Goal: Check status: Check status

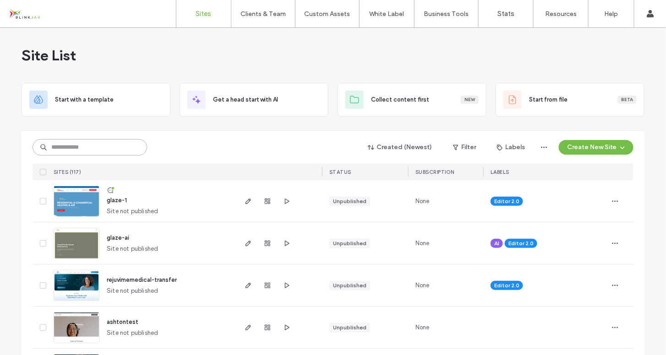
click at [82, 147] on input at bounding box center [90, 147] width 114 height 16
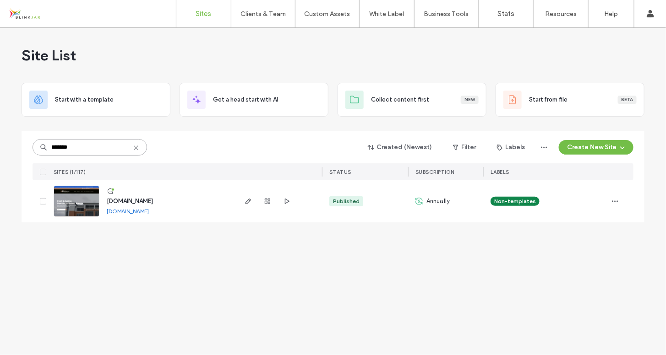
type input "*******"
click at [131, 201] on span "[DOMAIN_NAME]" at bounding box center [130, 201] width 46 height 7
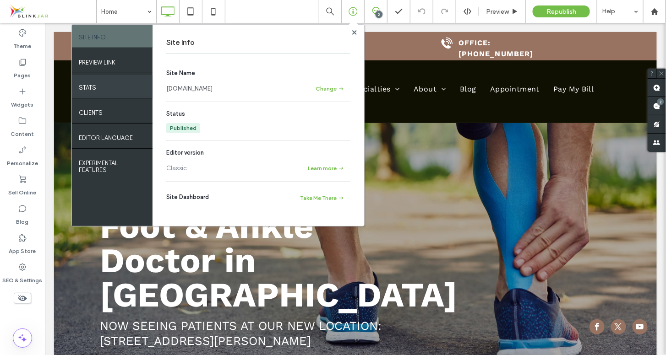
click at [97, 87] on div "STATS" at bounding box center [112, 86] width 81 height 23
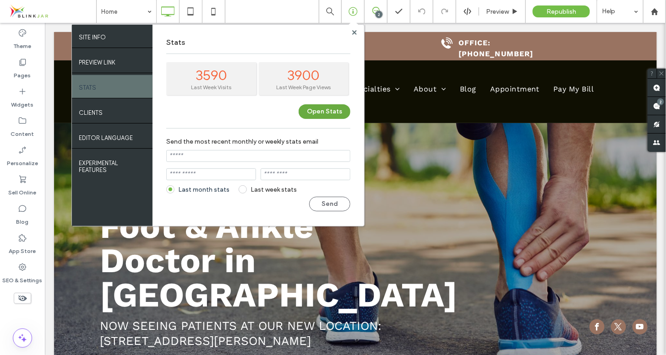
click at [335, 108] on button "Open Stats" at bounding box center [325, 111] width 52 height 15
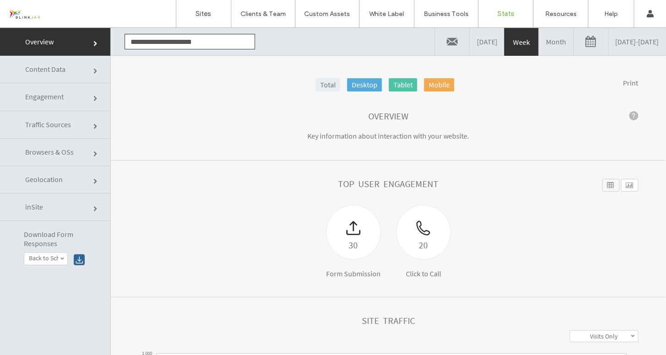
click at [93, 68] on span "Content Data" at bounding box center [95, 70] width 5 height 5
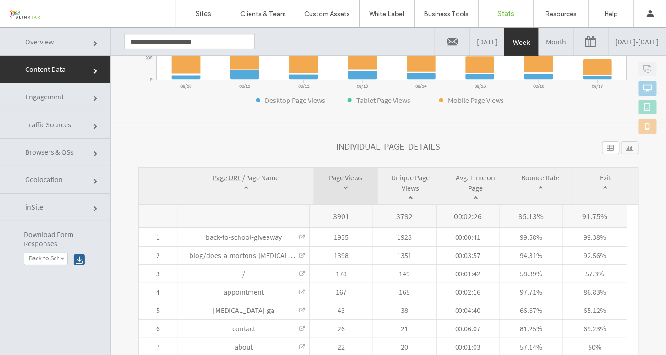
scroll to position [239, 0]
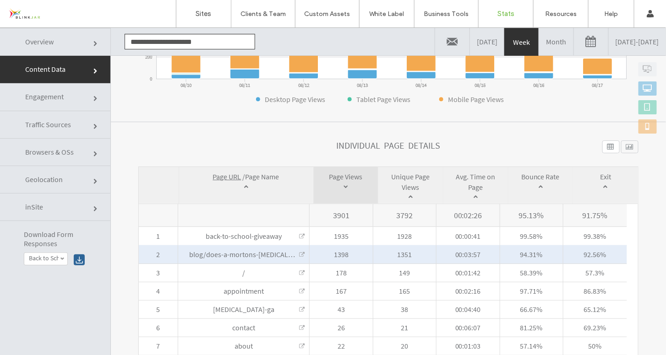
click link
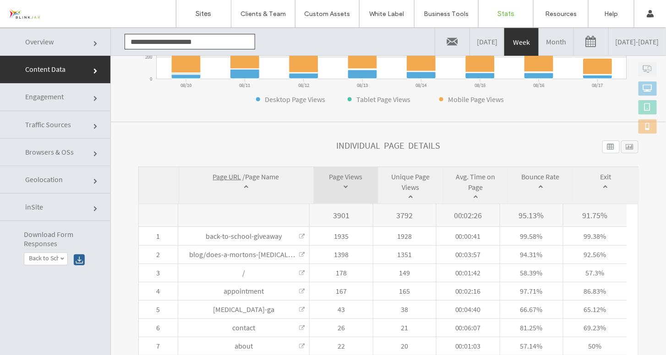
click at [632, 44] on link "08/10/2025 - 08/17/2025" at bounding box center [637, 40] width 57 height 27
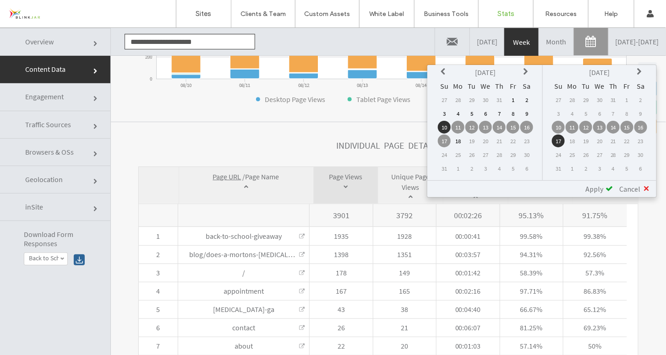
click at [442, 71] on icon at bounding box center [444, 71] width 7 height 7
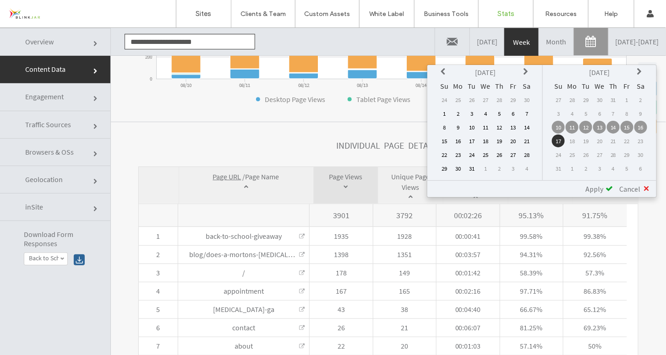
click at [442, 71] on icon at bounding box center [444, 71] width 7 height 7
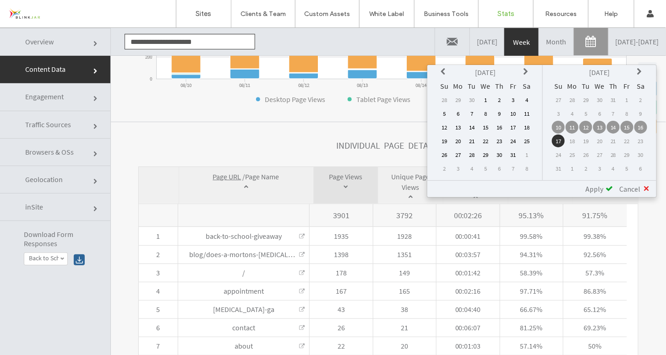
click at [442, 71] on icon at bounding box center [444, 71] width 7 height 7
click at [528, 71] on icon at bounding box center [526, 71] width 7 height 7
click at [461, 99] on td "1" at bounding box center [458, 99] width 13 height 13
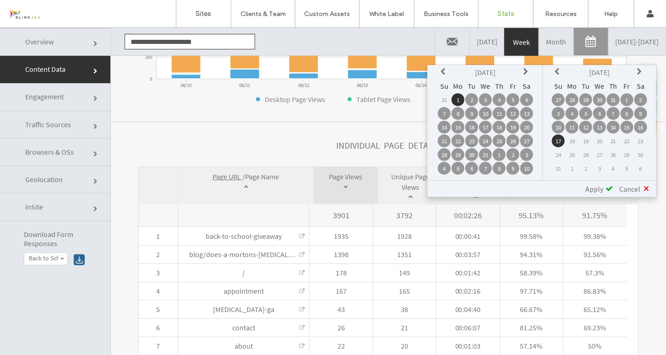
click at [559, 139] on td "17" at bounding box center [558, 140] width 13 height 13
click at [600, 187] on span "Apply" at bounding box center [594, 188] width 18 height 9
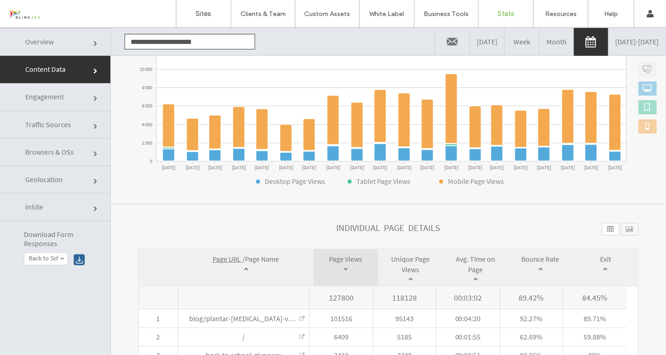
scroll to position [224, 0]
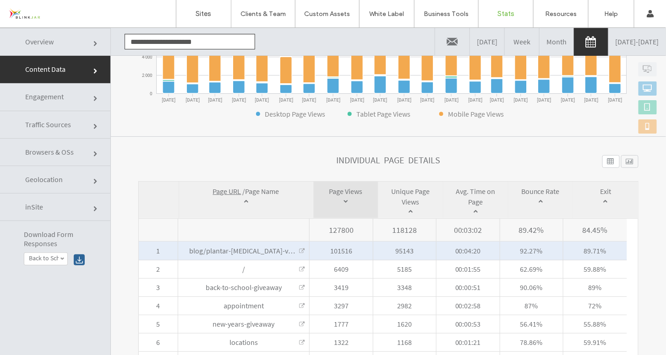
click link
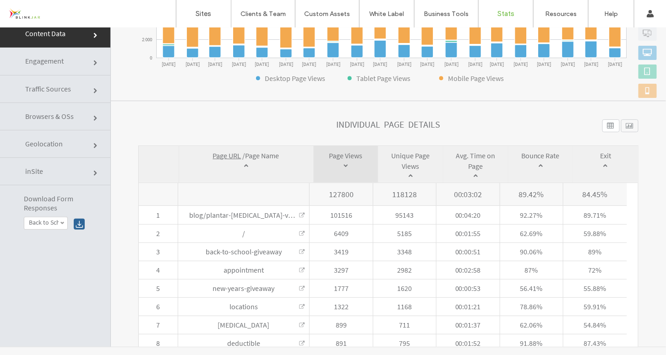
scroll to position [46, 0]
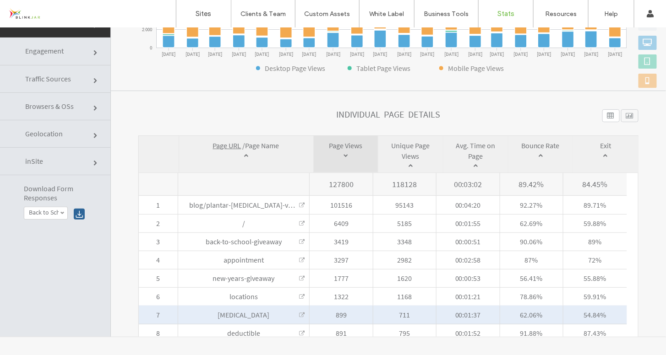
click link
